Goal: Task Accomplishment & Management: Manage account settings

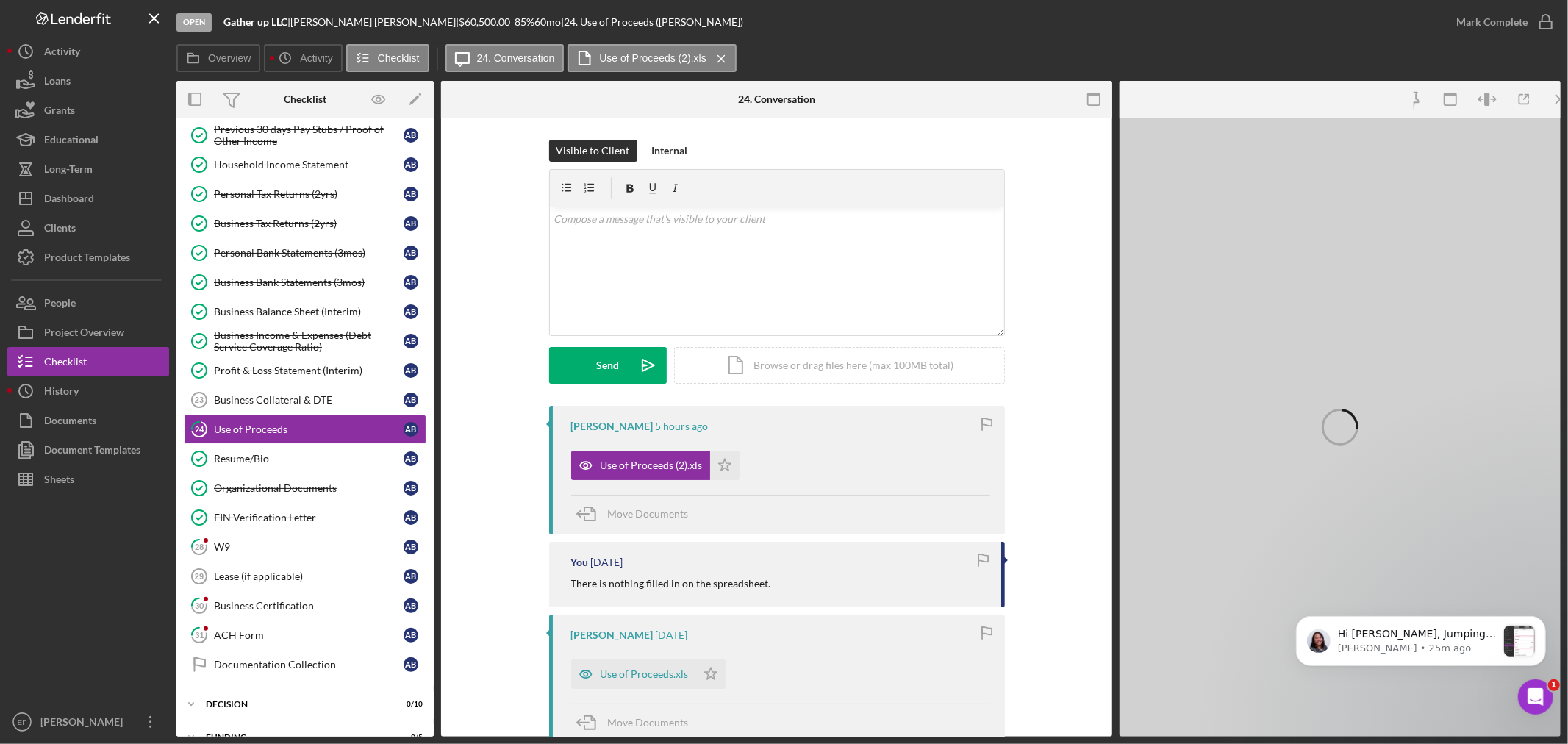
scroll to position [1478, 0]
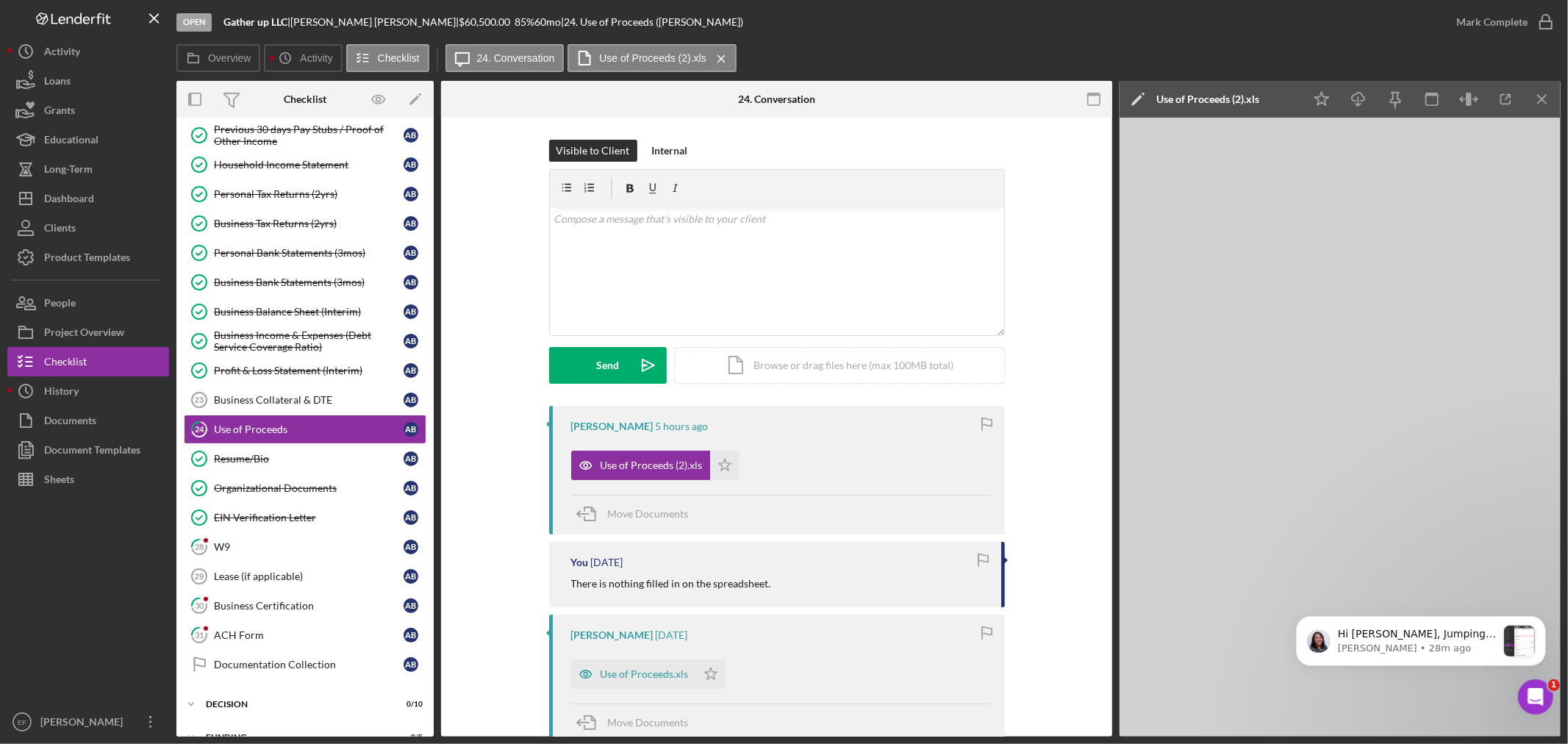
click at [820, 472] on div "Use of Proceeds (2).xls Icon/Star" at bounding box center [781, 461] width 419 height 36
click at [632, 465] on div "Use of Proceeds (2).xls" at bounding box center [651, 465] width 102 height 12
click at [784, 487] on div "[PERSON_NAME] 5 hours ago Use of Proceeds (2).xls Icon/Star Move Documents" at bounding box center [777, 470] width 456 height 129
click at [726, 468] on icon "Icon/Star" at bounding box center [725, 465] width 29 height 29
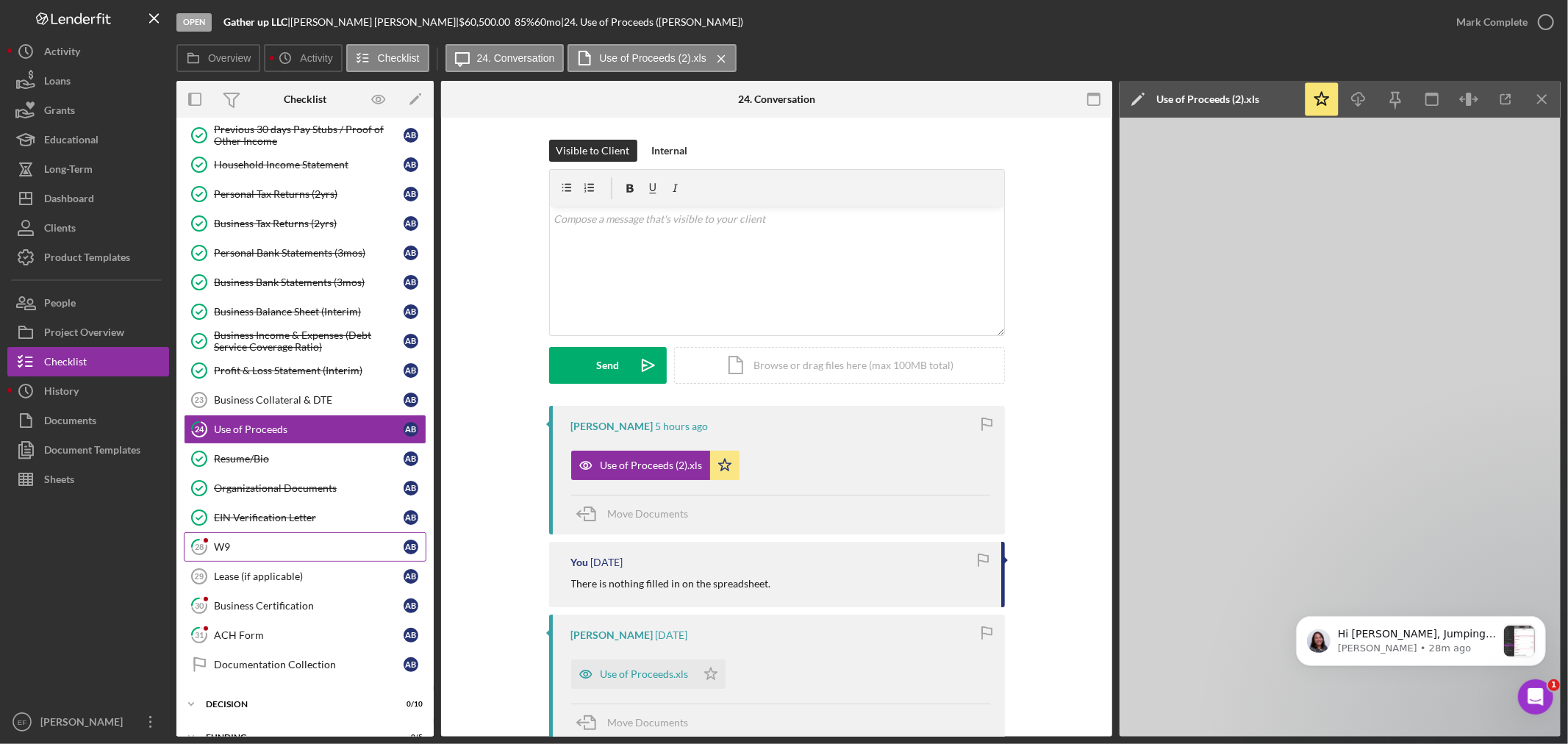
click at [205, 545] on div at bounding box center [205, 539] width 8 height 8
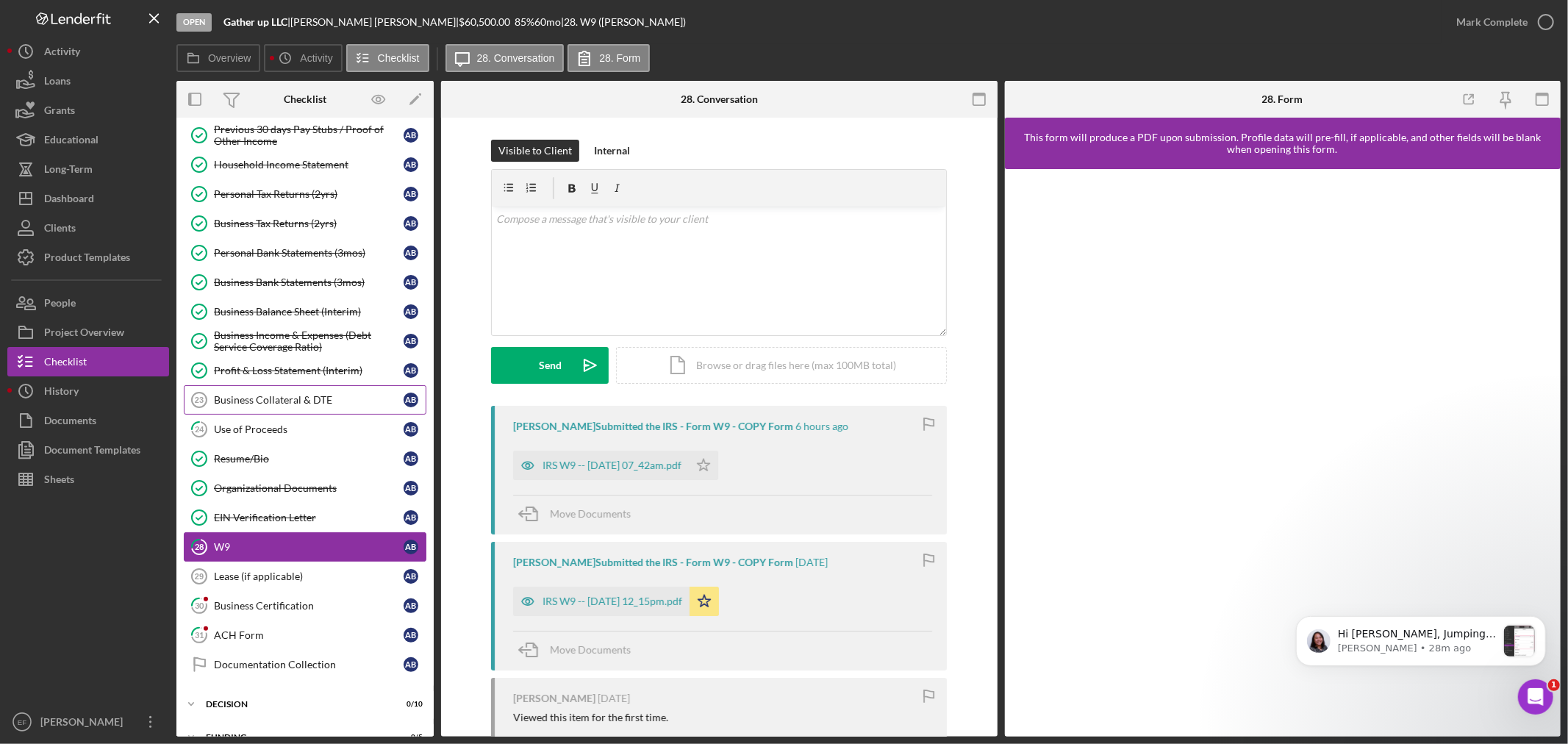
click at [253, 393] on link "Business Collateral & DTE 23 Business Collateral & DTE A B" at bounding box center [305, 399] width 242 height 29
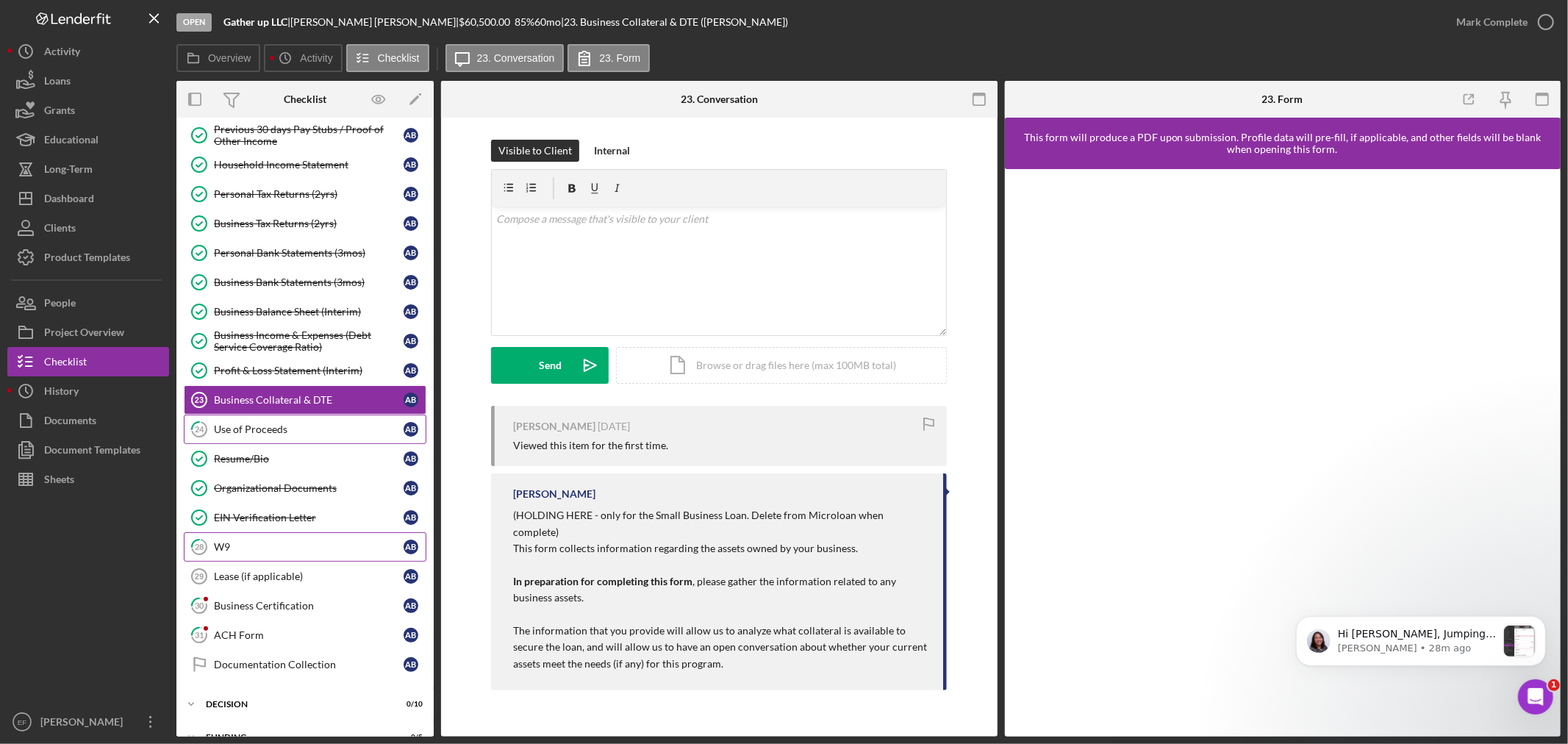
click at [265, 422] on link "24 Use of Proceeds A B" at bounding box center [305, 428] width 242 height 29
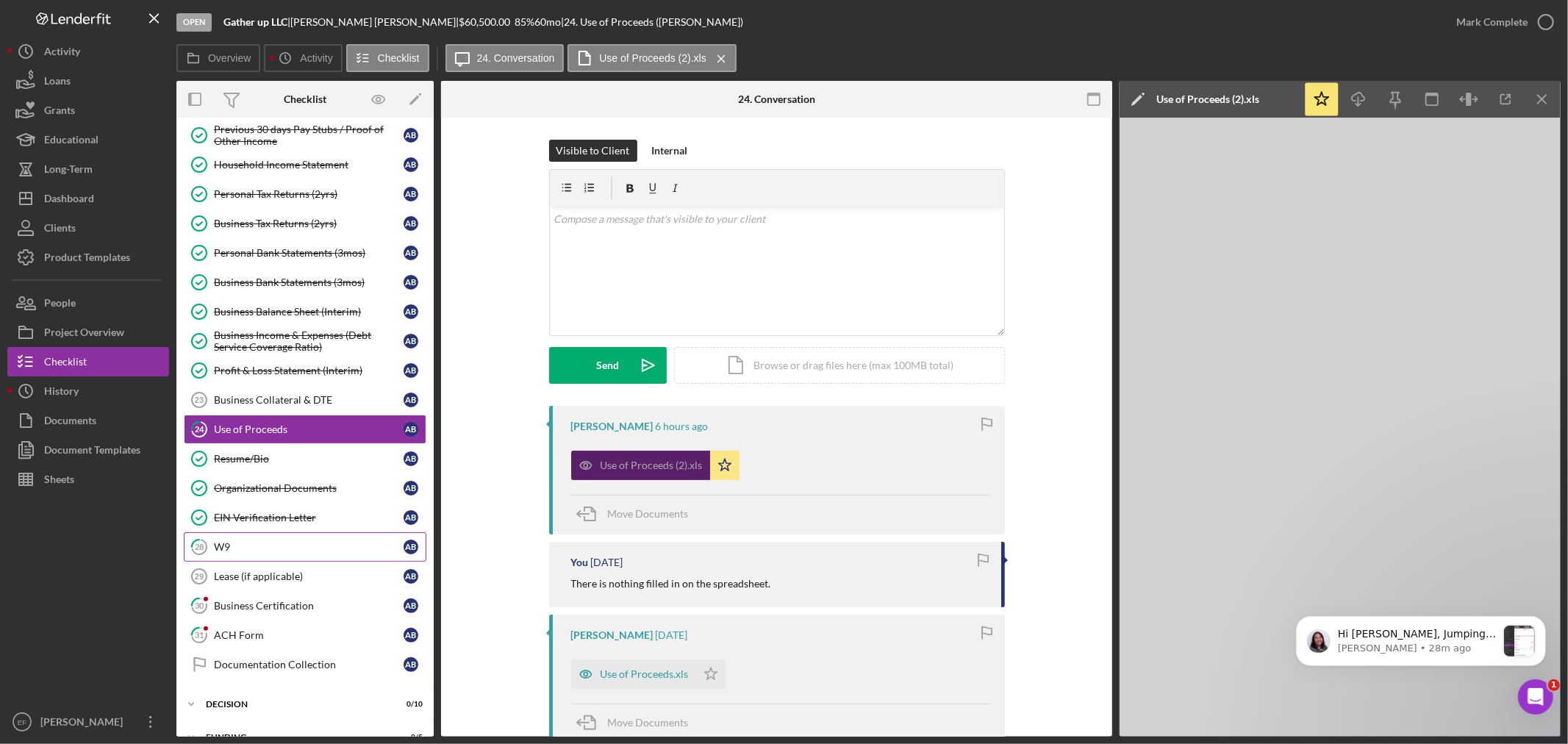
click at [622, 463] on div "Use of Proceeds (2).xls" at bounding box center [651, 465] width 102 height 12
click at [714, 331] on div "v Color teal Color pink Remove color Add row above Add row below Add column bef…" at bounding box center [777, 271] width 454 height 129
click at [1550, 96] on icon "Icon/Menu Close" at bounding box center [1542, 99] width 33 height 33
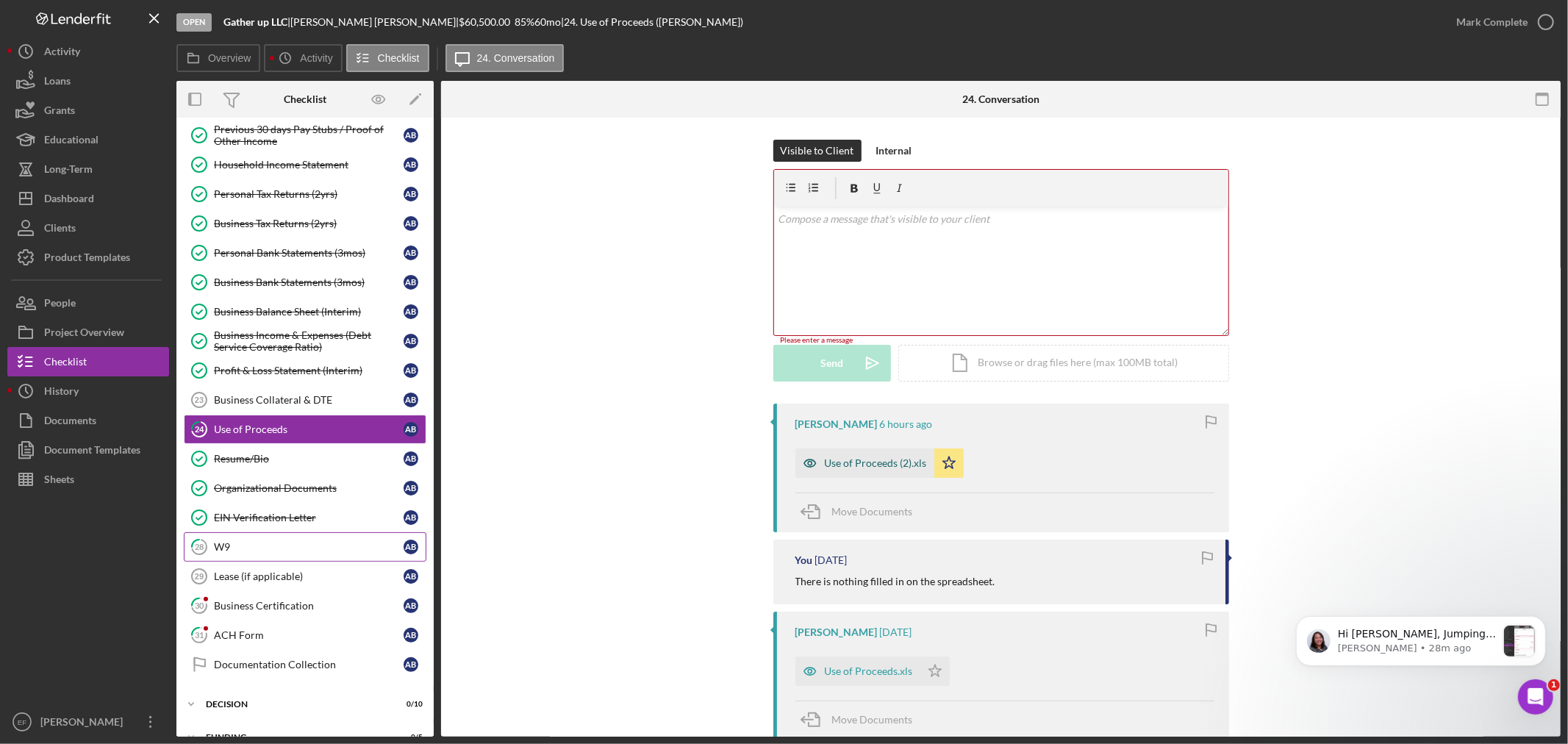
click at [843, 465] on div "Use of Proceeds (2).xls" at bounding box center [875, 463] width 102 height 12
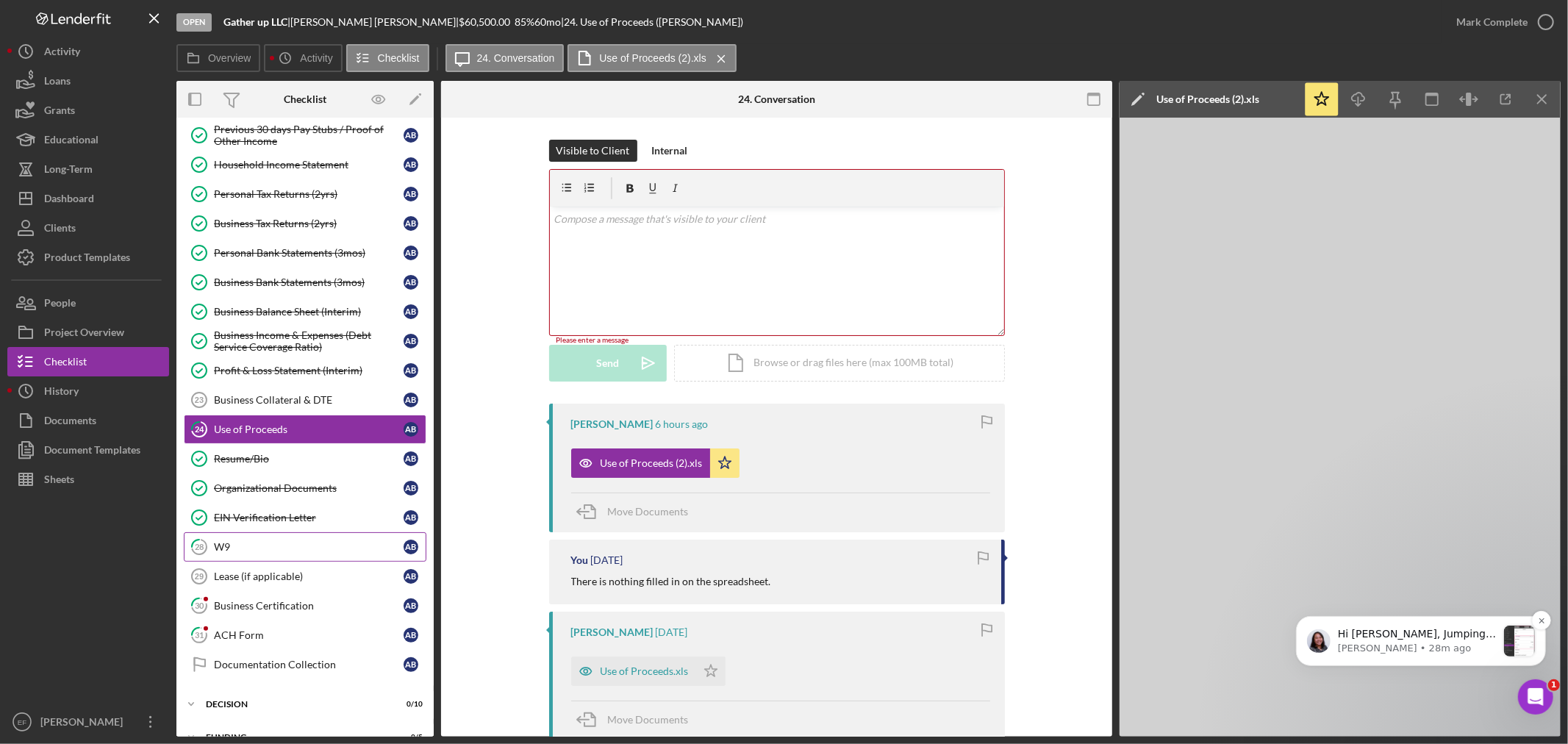
click at [1406, 635] on p "Hi [PERSON_NAME], Jumping in to share the video recording of the steps we took,…" at bounding box center [1417, 634] width 159 height 15
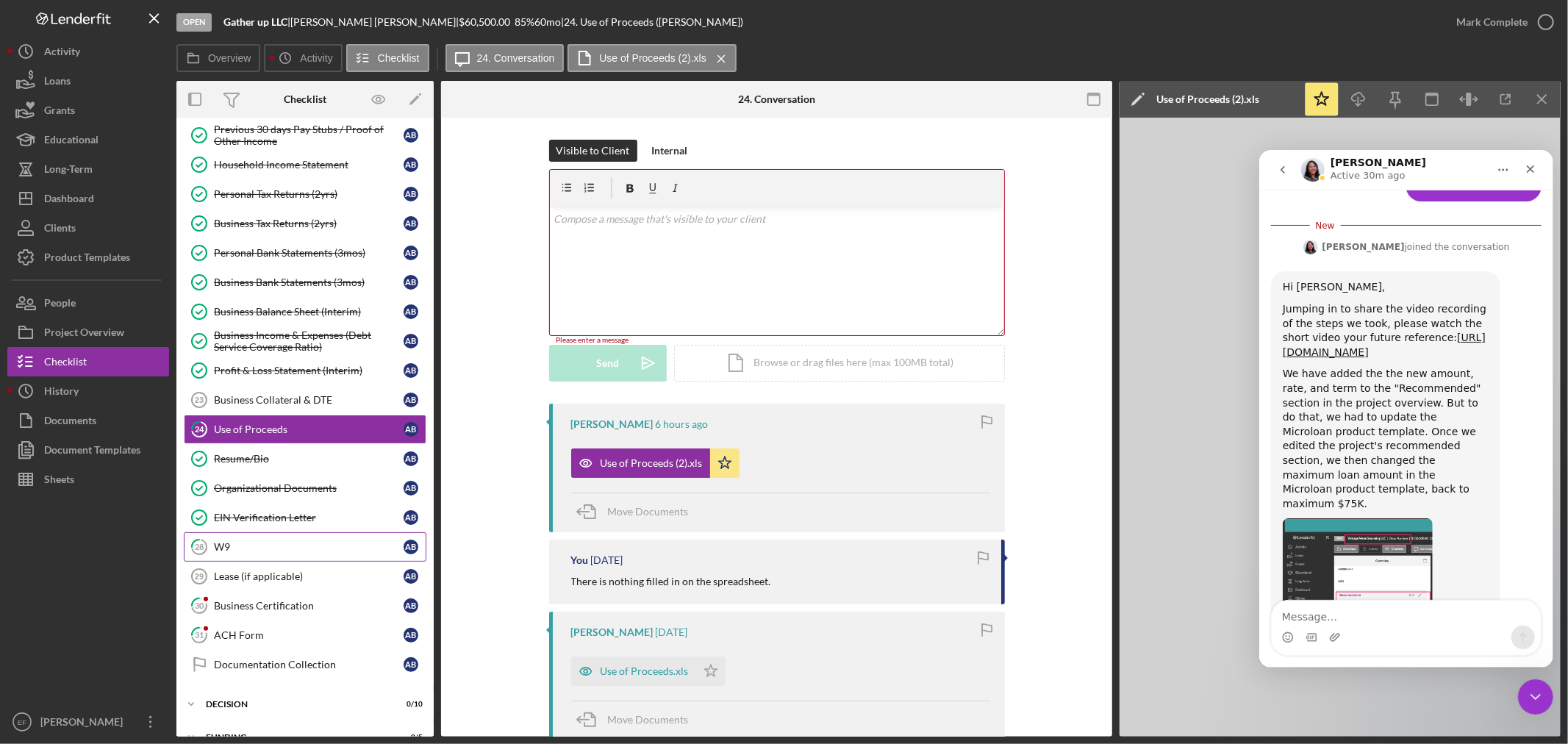
scroll to position [1305, 0]
click at [1325, 328] on link "[URL][DOMAIN_NAME]" at bounding box center [1383, 341] width 203 height 26
click at [59, 200] on div "Dashboard" at bounding box center [68, 200] width 50 height 33
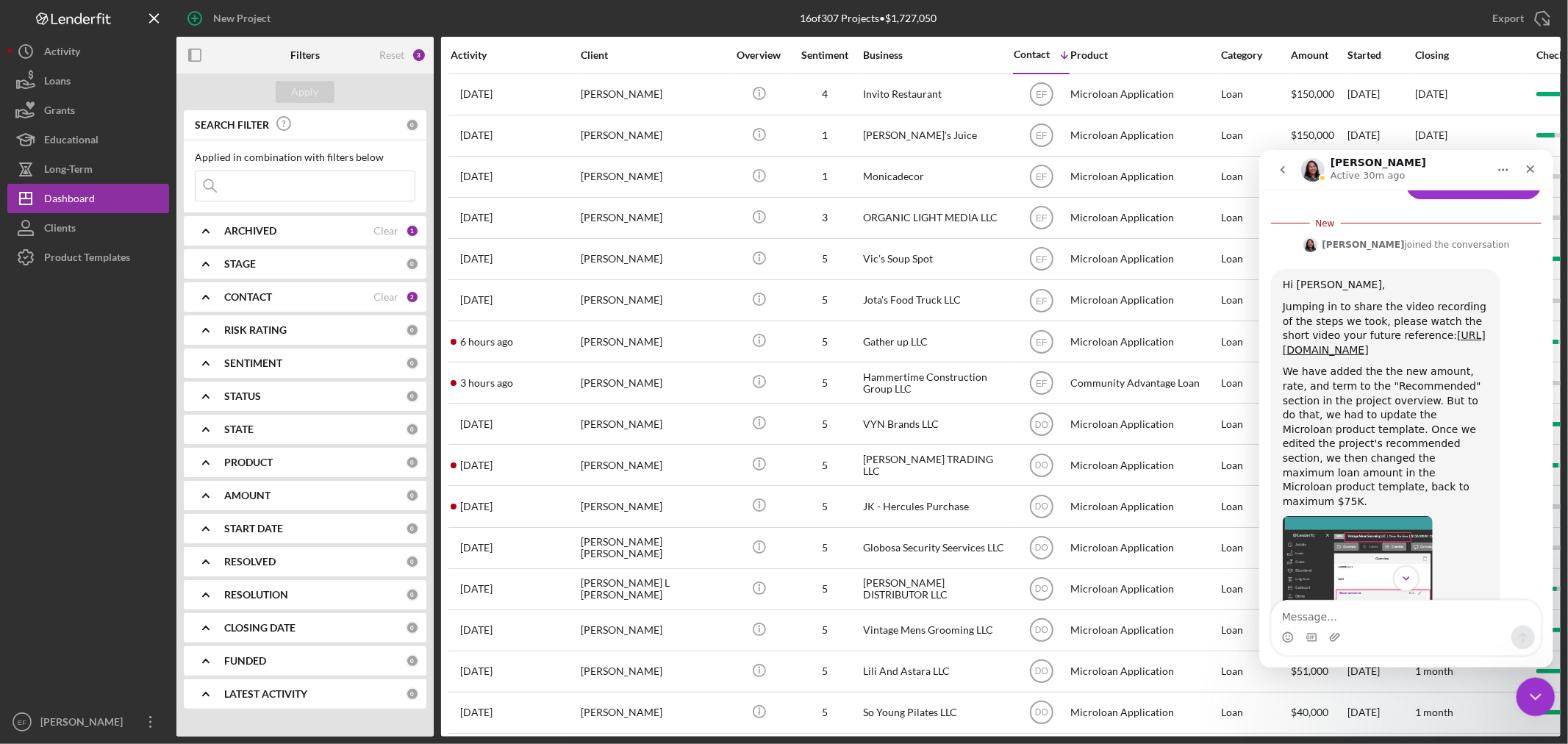
click at [1530, 697] on icon "Close Intercom Messenger" at bounding box center [1533, 694] width 18 height 18
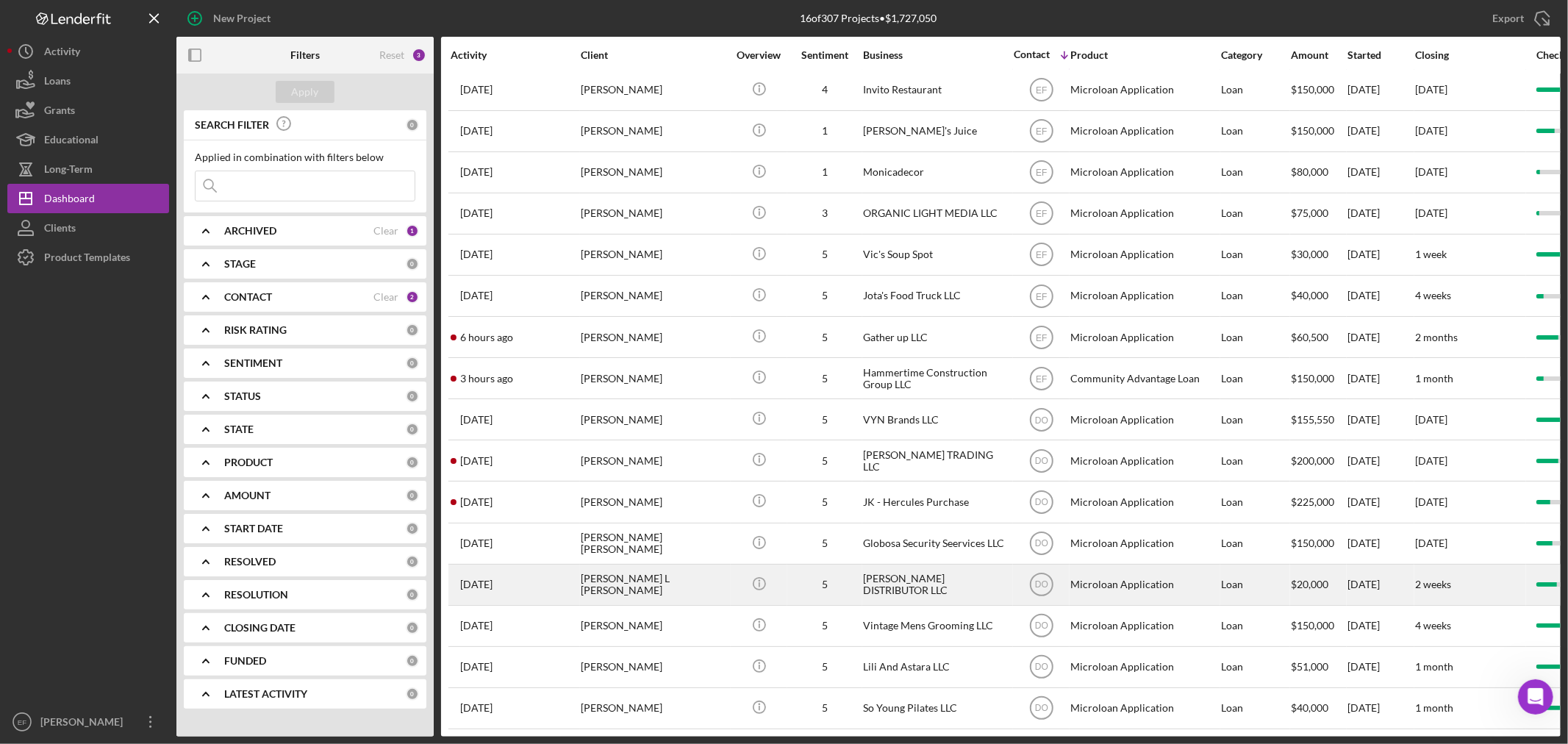
scroll to position [26, 0]
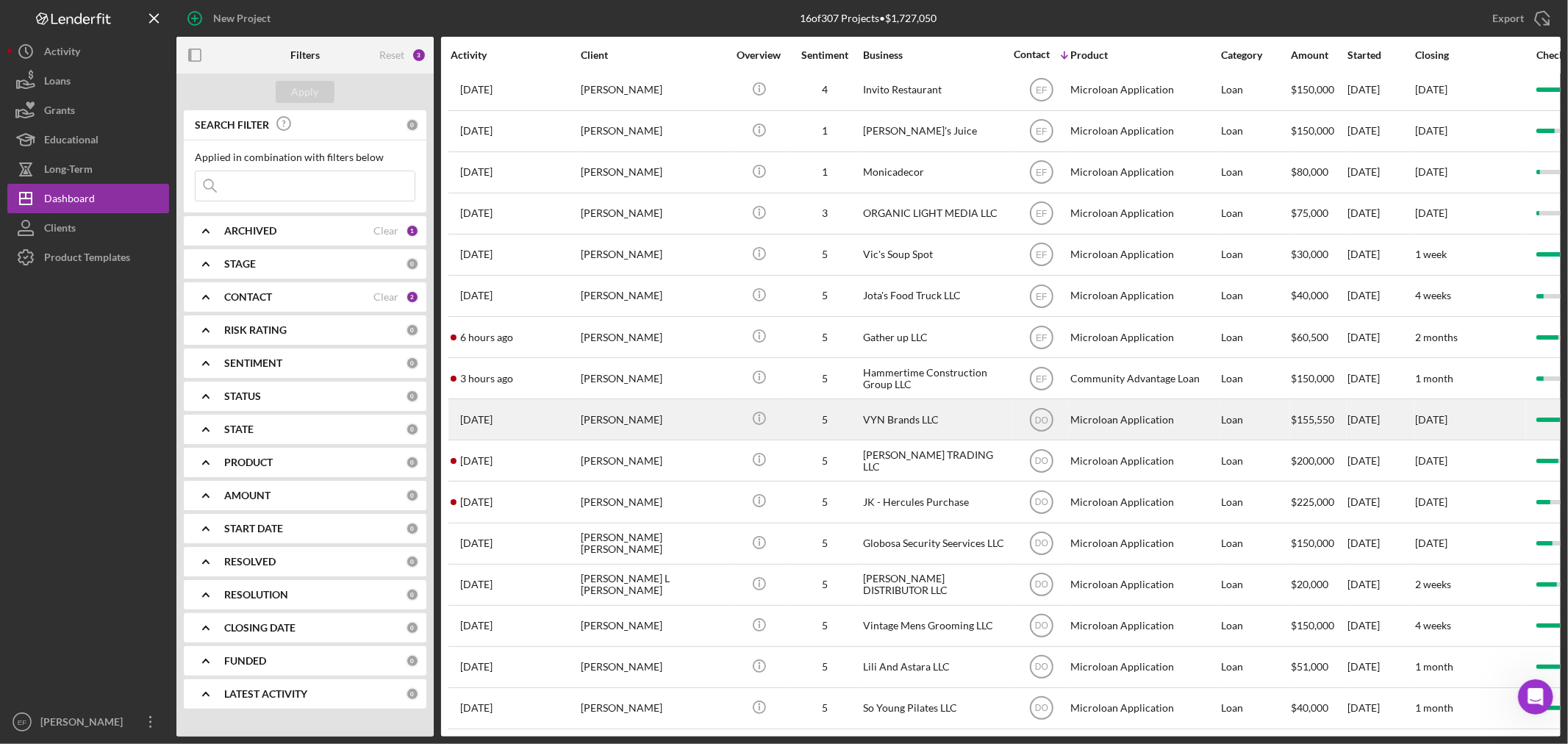
click at [951, 400] on div "VYN Brands LLC" at bounding box center [936, 420] width 147 height 39
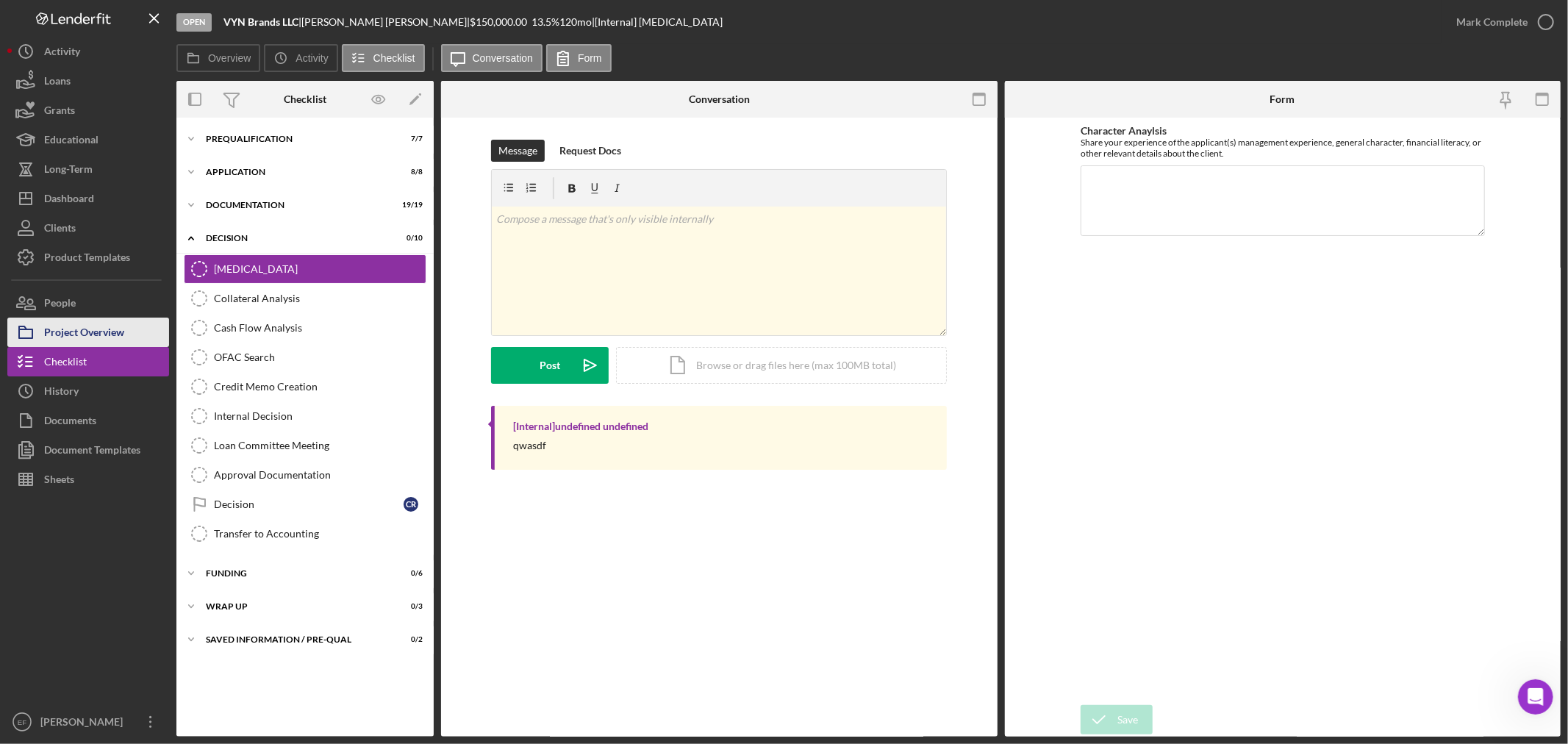
click at [78, 328] on div "Project Overview" at bounding box center [84, 334] width 80 height 33
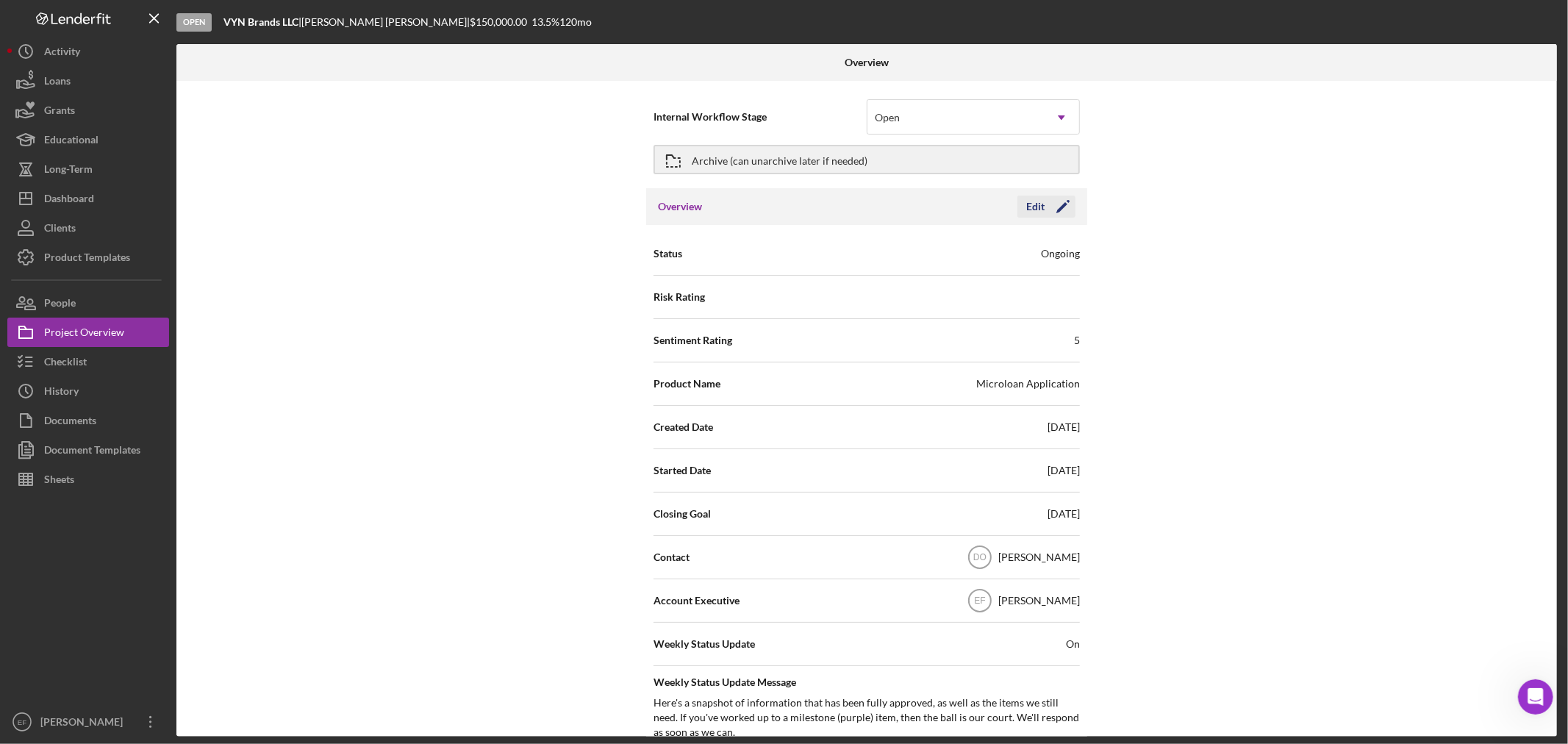
click at [1069, 203] on icon "Icon/Edit" at bounding box center [1062, 206] width 36 height 36
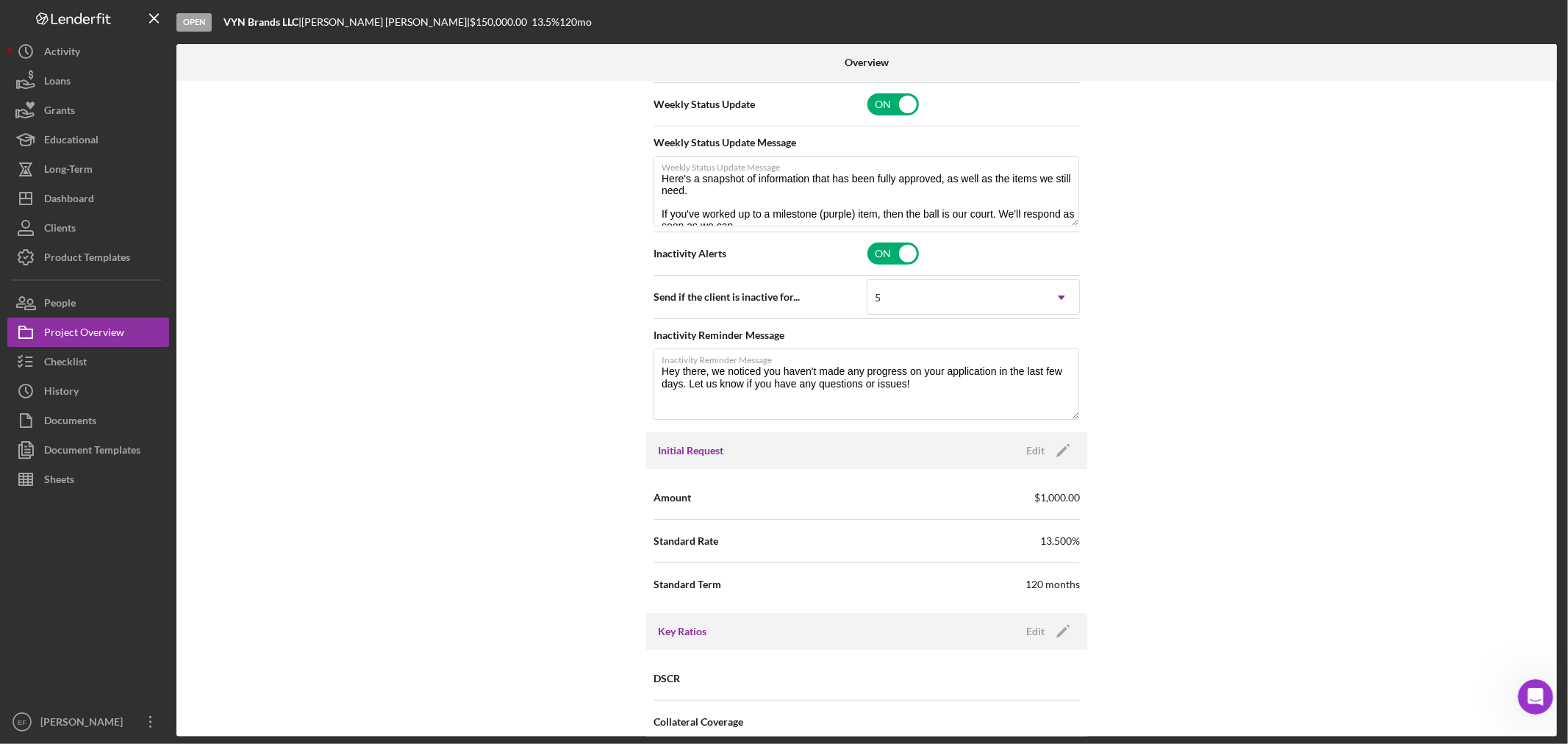
scroll to position [735, 0]
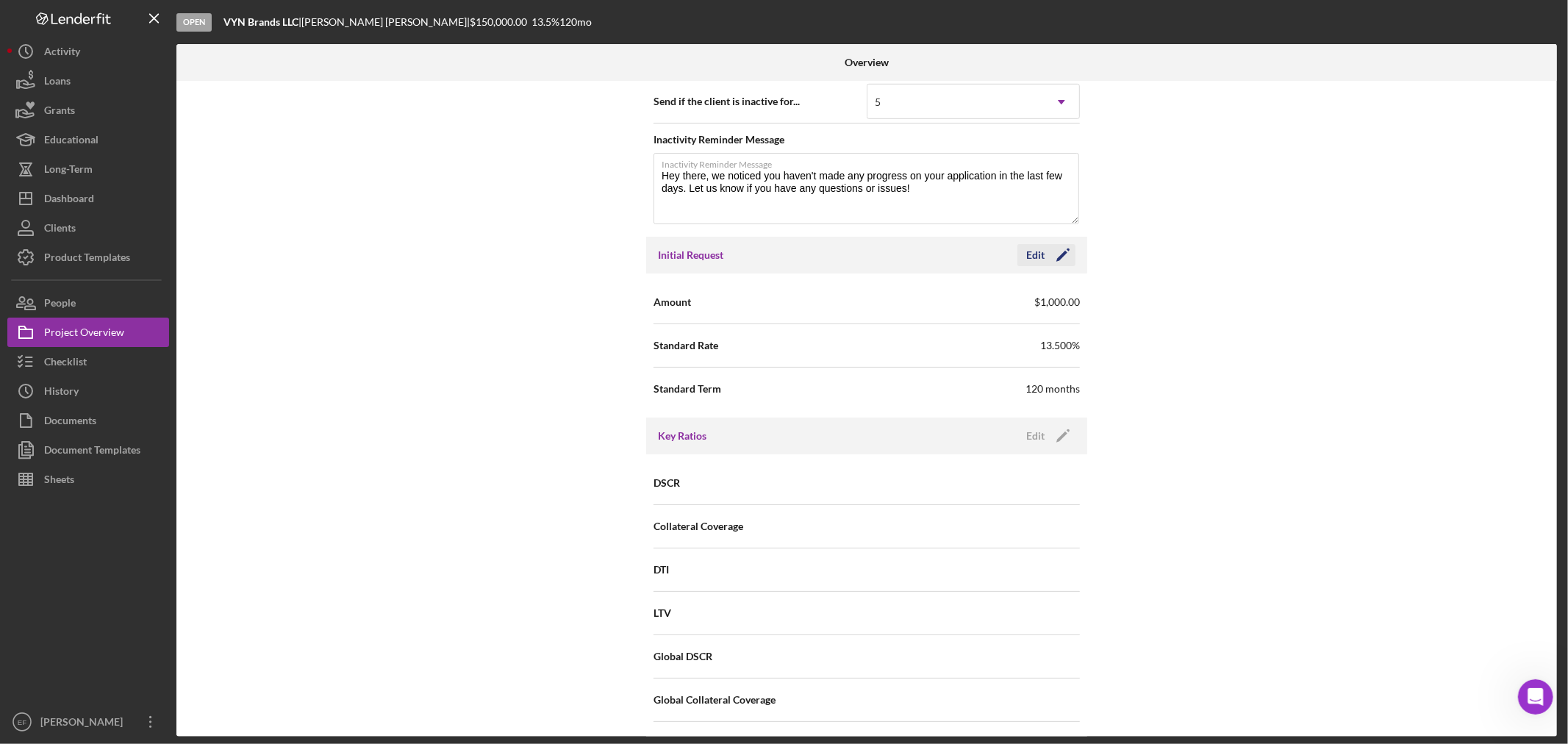
click at [1061, 254] on icon "Icon/Edit" at bounding box center [1062, 254] width 36 height 36
drag, startPoint x: 934, startPoint y: 305, endPoint x: 813, endPoint y: 283, distance: 123.0
click at [813, 283] on div "Amount $1,000" at bounding box center [867, 302] width 426 height 43
drag, startPoint x: 1029, startPoint y: 253, endPoint x: 994, endPoint y: 308, distance: 65.2
click at [998, 308] on div "Initial Request Cancel Save Amount $15,000,000 Standard Rate 13.500% Standard T…" at bounding box center [867, 326] width 441 height 180
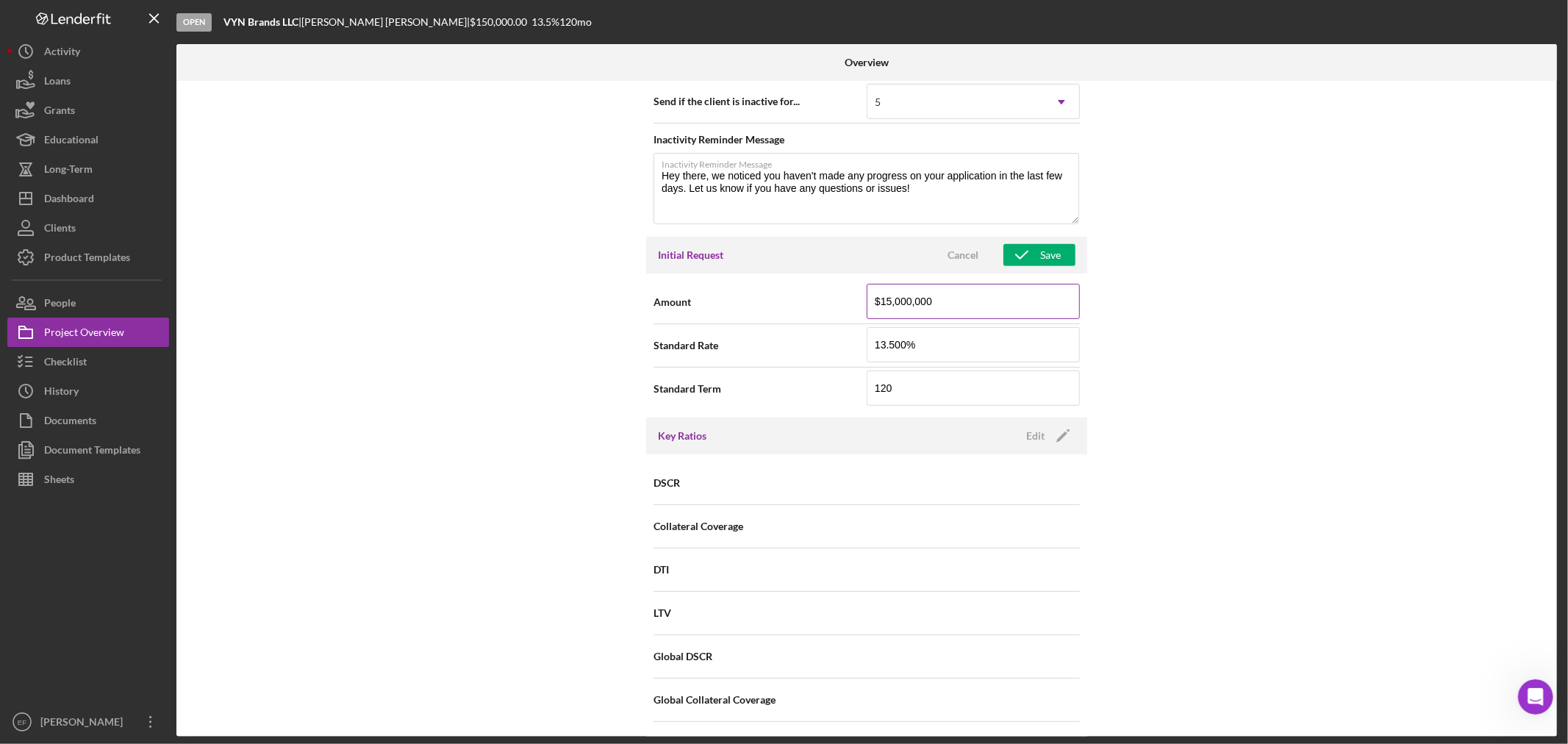
click at [900, 301] on input "$15,000,000" at bounding box center [973, 302] width 213 height 36
type input "$150,000"
click at [1065, 255] on button "Save" at bounding box center [1039, 255] width 72 height 22
click at [1182, 302] on div "Internal Workflow Stage Open Icon/Dropdown Arrow Archive (can unarchive later i…" at bounding box center [867, 408] width 1381 height 655
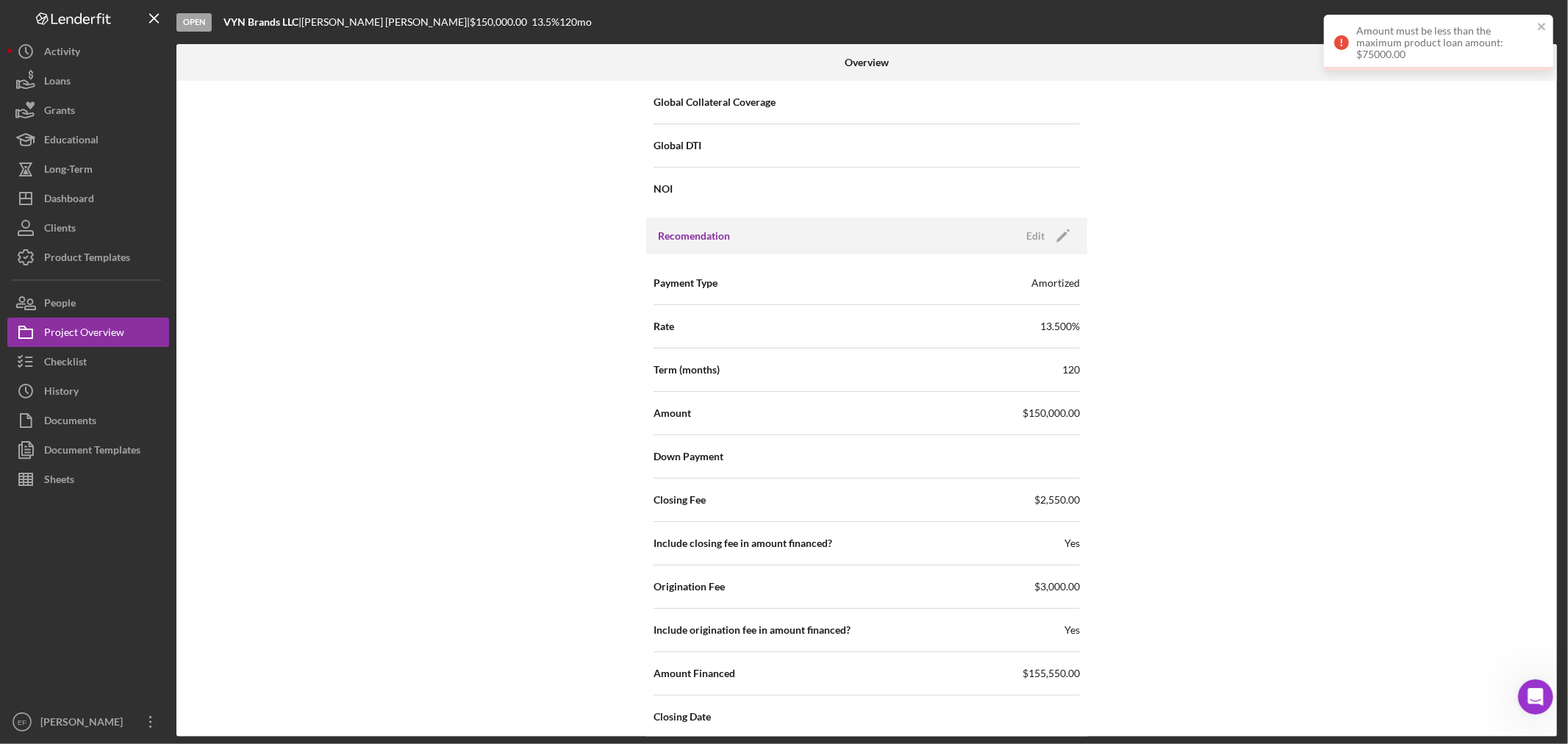
scroll to position [1331, 0]
click at [1057, 232] on icon "Icon/Edit" at bounding box center [1062, 236] width 36 height 36
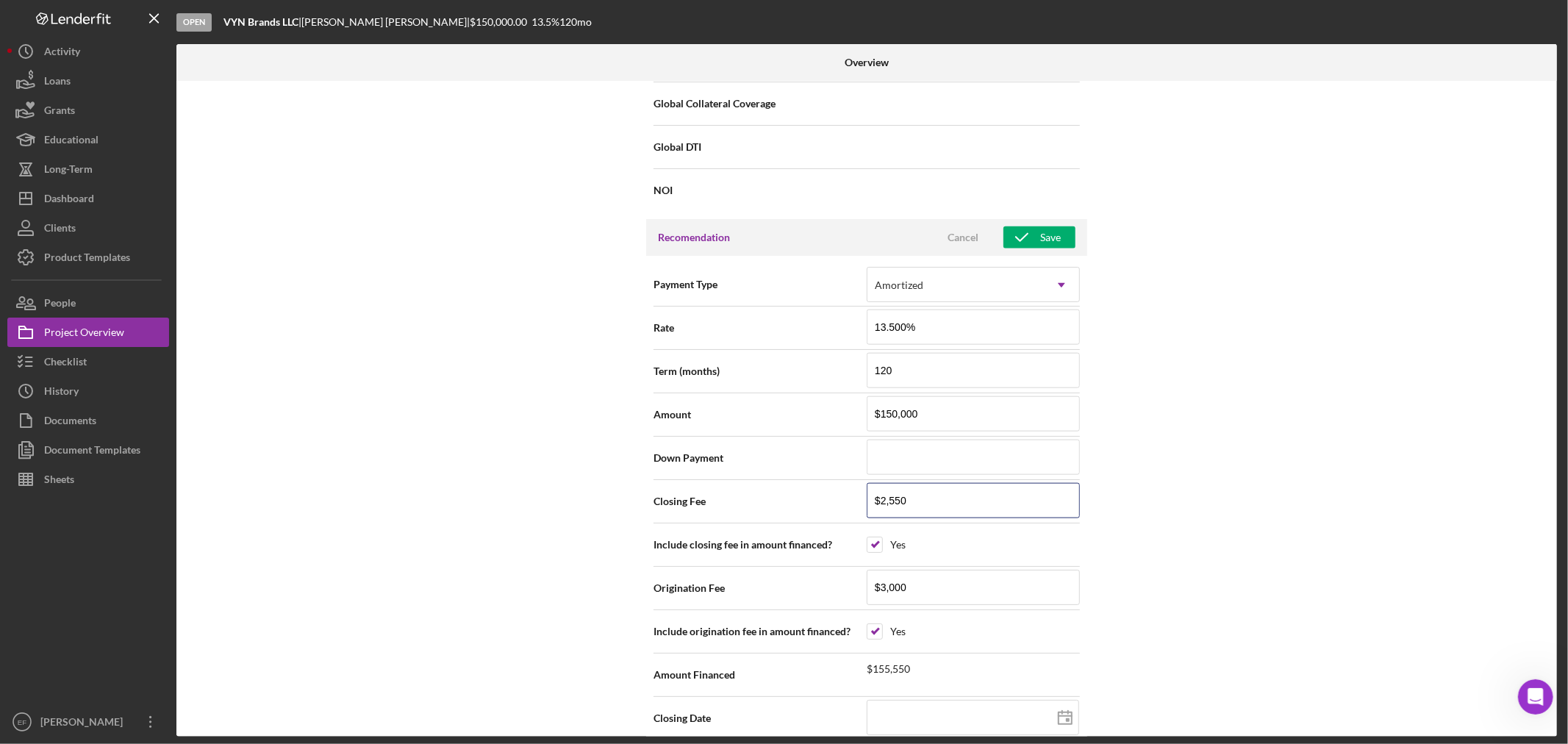
drag, startPoint x: 924, startPoint y: 504, endPoint x: 620, endPoint y: 446, distance: 309.5
click at [620, 446] on div "Internal Workflow Stage Open Icon/Dropdown Arrow Archive (can unarchive later i…" at bounding box center [867, 408] width 1381 height 655
click at [871, 542] on input "checkbox" at bounding box center [875, 545] width 15 height 15
checkbox input "false"
click at [875, 638] on input "checkbox" at bounding box center [875, 632] width 15 height 15
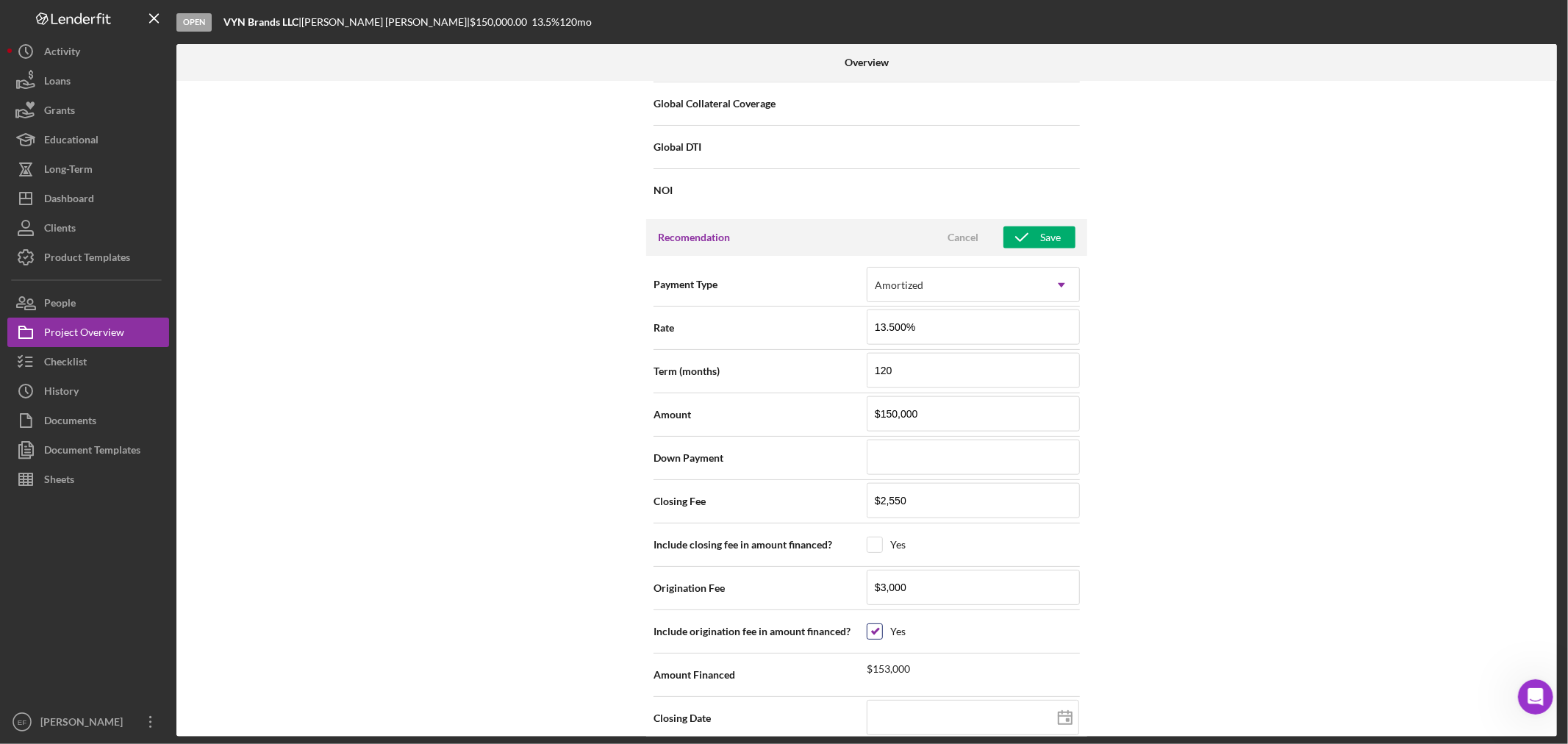
checkbox input "false"
drag, startPoint x: 1315, startPoint y: 636, endPoint x: 1187, endPoint y: 464, distance: 214.4
click at [1309, 632] on div "Internal Workflow Stage Open Icon/Dropdown Arrow Archive (can unarchive later i…" at bounding box center [867, 408] width 1381 height 655
click at [1051, 245] on div "Save" at bounding box center [1051, 237] width 21 height 22
type textarea "Here's a snapshot of information that has been fully approved, as well as the i…"
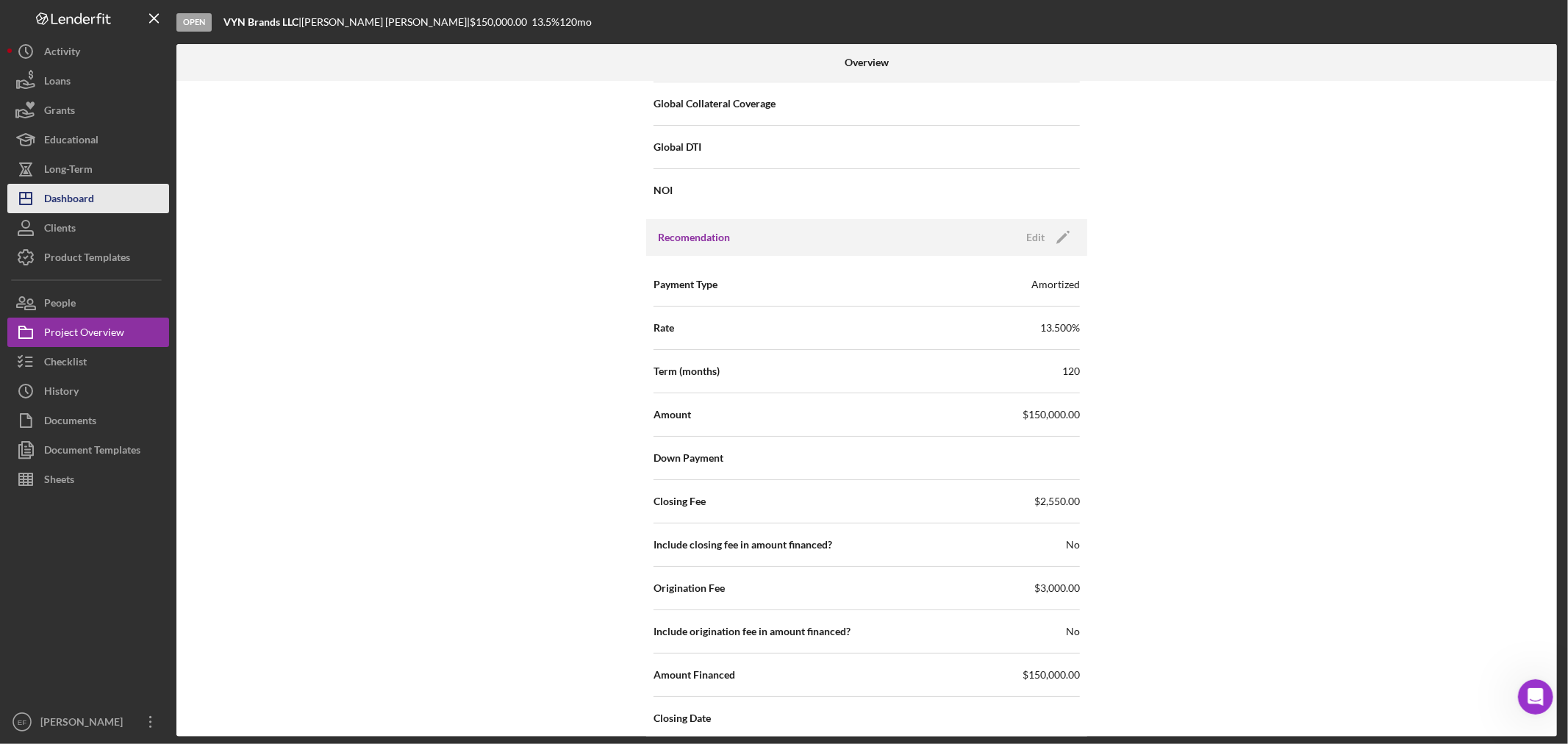
click at [70, 199] on div "Dashboard" at bounding box center [68, 200] width 50 height 33
